Goal: Navigation & Orientation: Find specific page/section

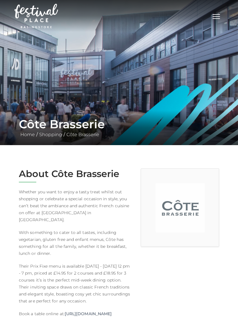
click at [215, 100] on img at bounding box center [119, 72] width 238 height 145
click at [212, 17] on button "Toggle navigation" at bounding box center [216, 16] width 15 height 8
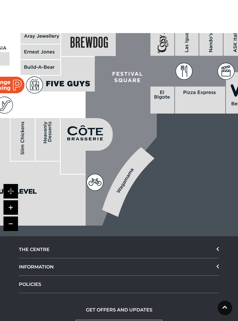
scroll to position [479, 0]
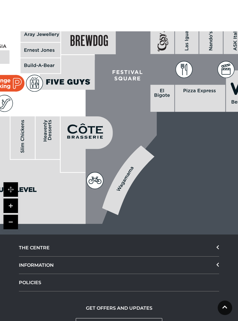
click at [218, 249] on icon at bounding box center [217, 248] width 2 height 4
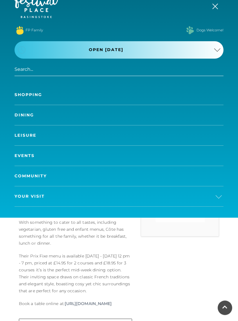
scroll to position [0, 0]
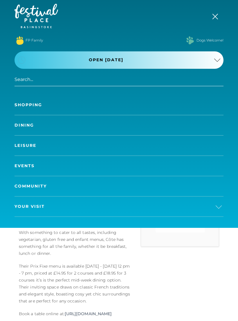
click at [21, 79] on input "search" at bounding box center [119, 79] width 209 height 13
click at [218, 56] on button ".st5{fill:none;stroke:#FFFFFF;stroke-width:2.29;stroke-miterlimit:10;} Open tod…" at bounding box center [119, 59] width 209 height 17
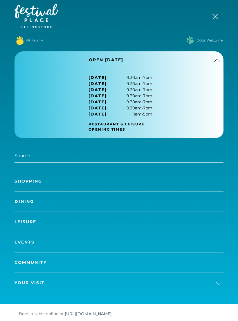
click at [214, 19] on button "Toggle navigation" at bounding box center [216, 16] width 15 height 8
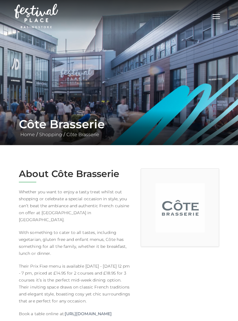
click at [218, 17] on button "Toggle navigation" at bounding box center [216, 16] width 15 height 8
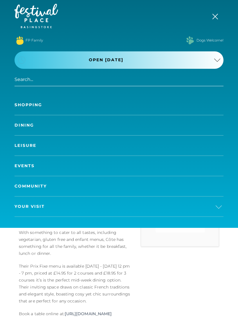
click at [38, 105] on link "Shopping" at bounding box center [119, 105] width 209 height 20
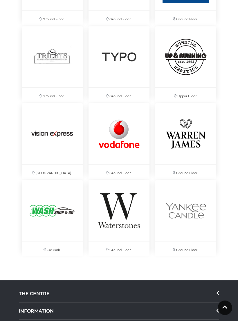
scroll to position [3148, 0]
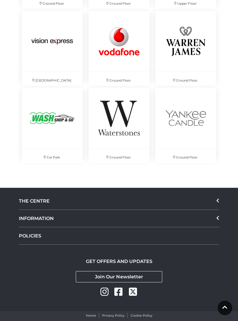
click at [218, 205] on div "THE CENTRE" at bounding box center [119, 200] width 200 height 17
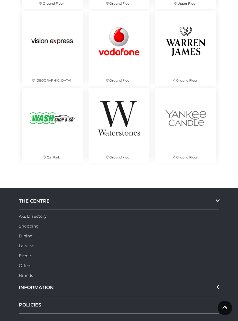
click at [218, 289] on icon at bounding box center [217, 287] width 3 height 5
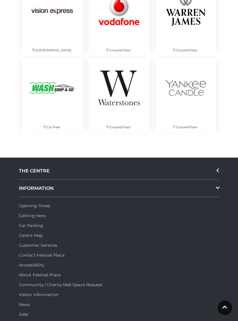
scroll to position [3179, 0]
click at [24, 226] on link "Car Parking" at bounding box center [31, 225] width 24 height 5
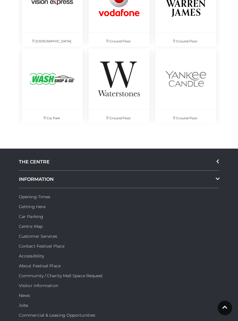
click at [30, 228] on link "Centre Map" at bounding box center [31, 226] width 24 height 5
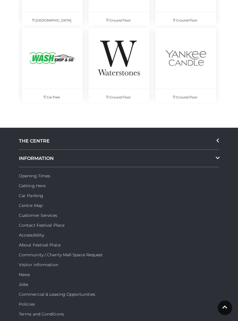
scroll to position [3209, 0]
click at [21, 266] on link "Visitor information" at bounding box center [38, 264] width 39 height 5
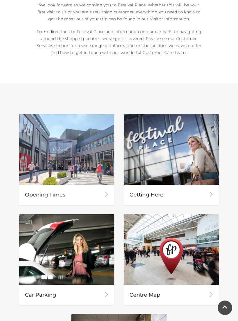
scroll to position [201, 0]
click at [182, 158] on img at bounding box center [171, 149] width 95 height 71
